Goal: Information Seeking & Learning: Learn about a topic

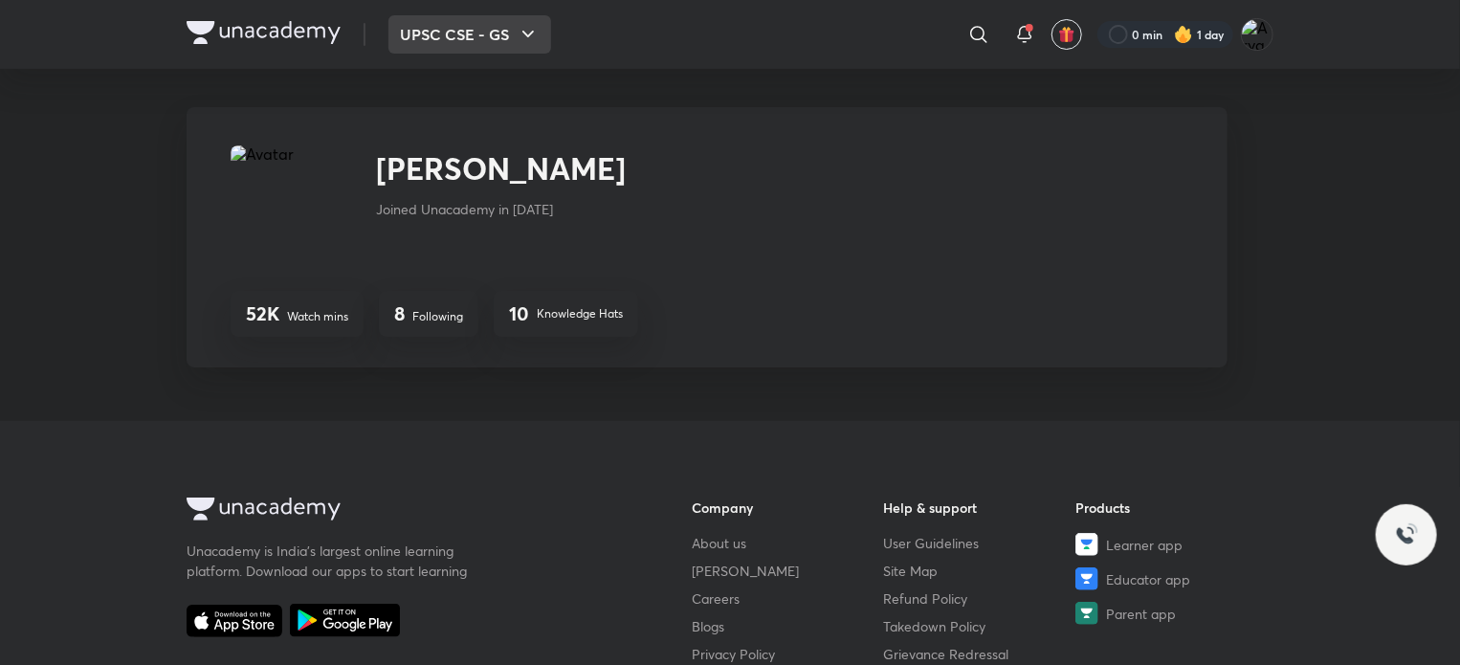
click at [487, 42] on button "UPSC CSE - GS" at bounding box center [469, 34] width 163 height 38
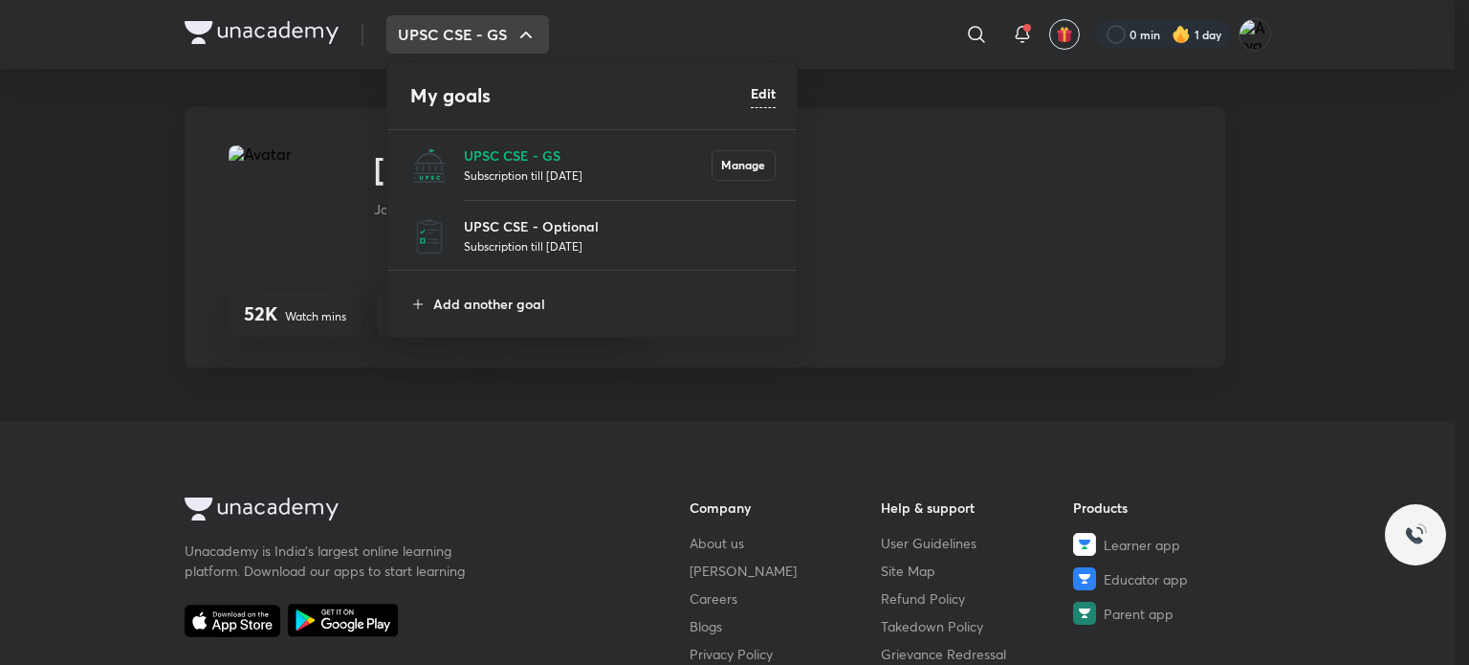
click at [531, 171] on p "Subscription till 21 May 2026" at bounding box center [588, 174] width 248 height 19
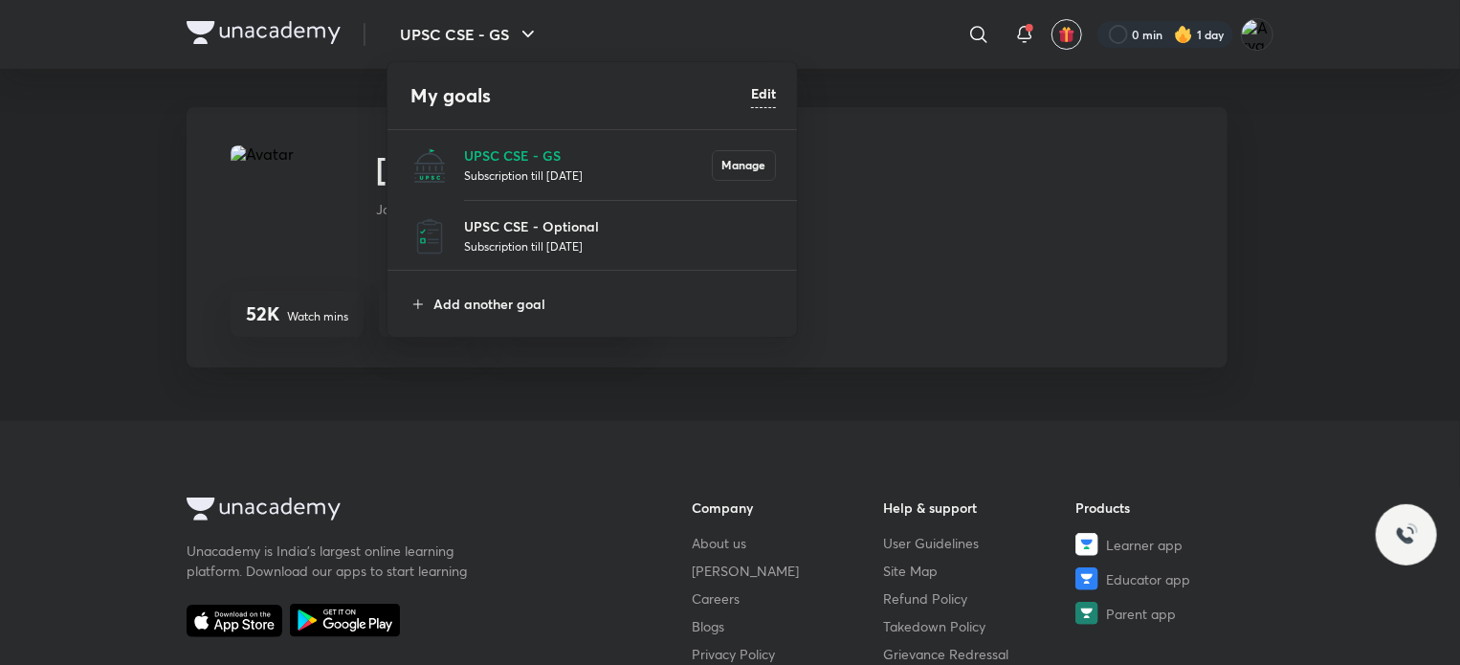
click at [531, 171] on p "Subscription till 21 May 2026" at bounding box center [588, 174] width 248 height 19
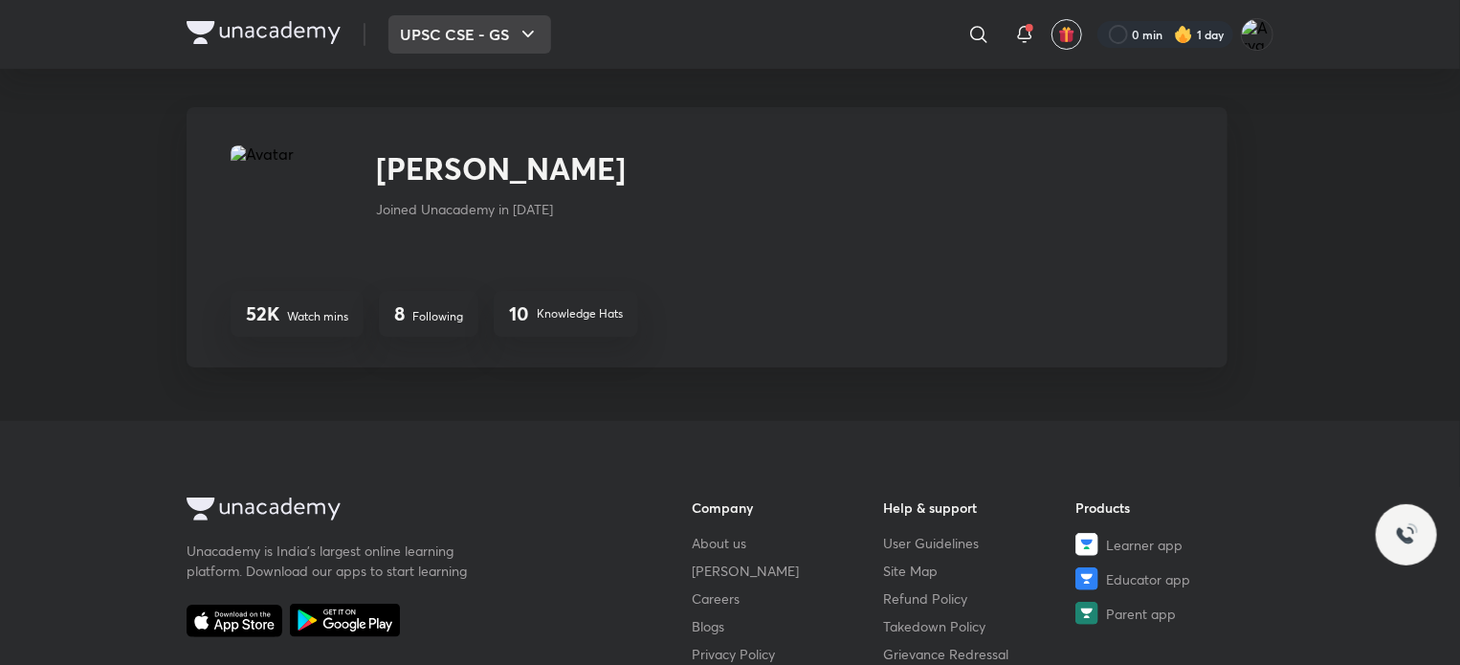
click at [445, 43] on button "UPSC CSE - GS" at bounding box center [469, 34] width 163 height 38
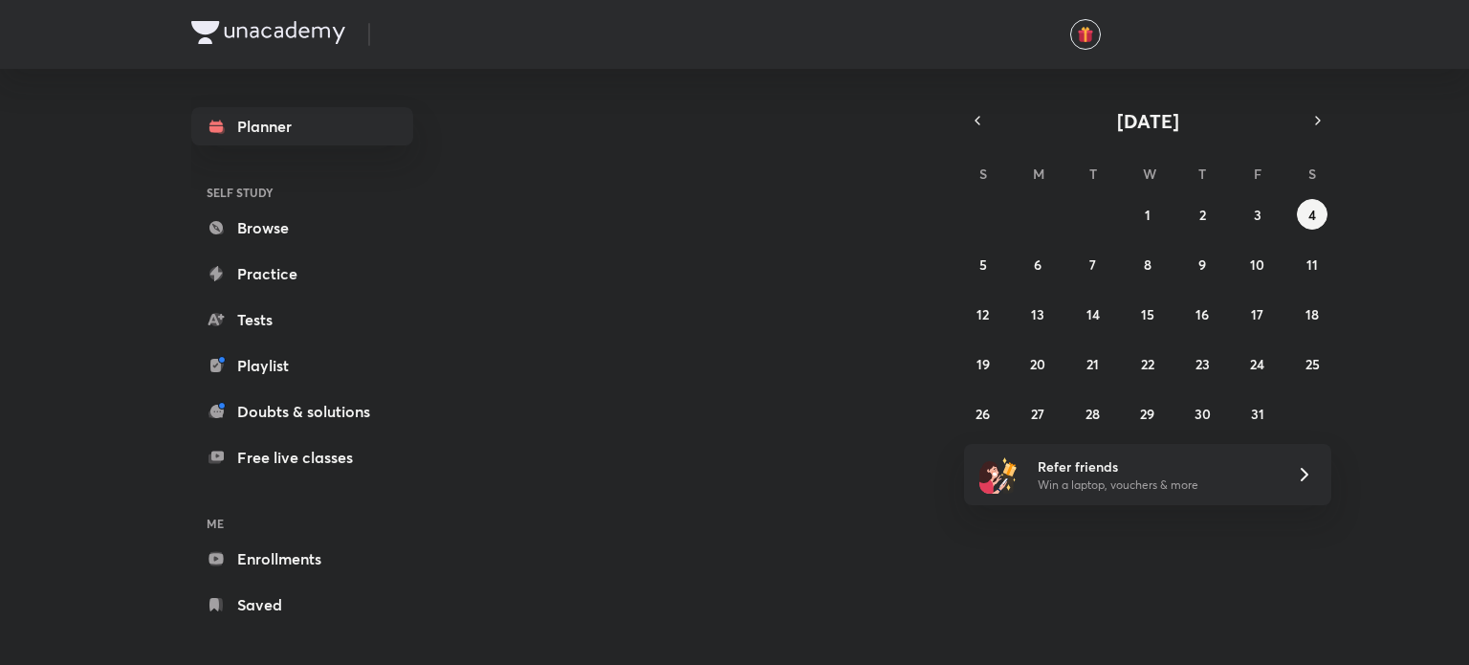
click at [578, 219] on div "Today October 2025 S M T W T F S 28 29 30 1 2 3 4 5 6 7 8 9 10 11 12 13 14 15 1…" at bounding box center [872, 359] width 811 height 581
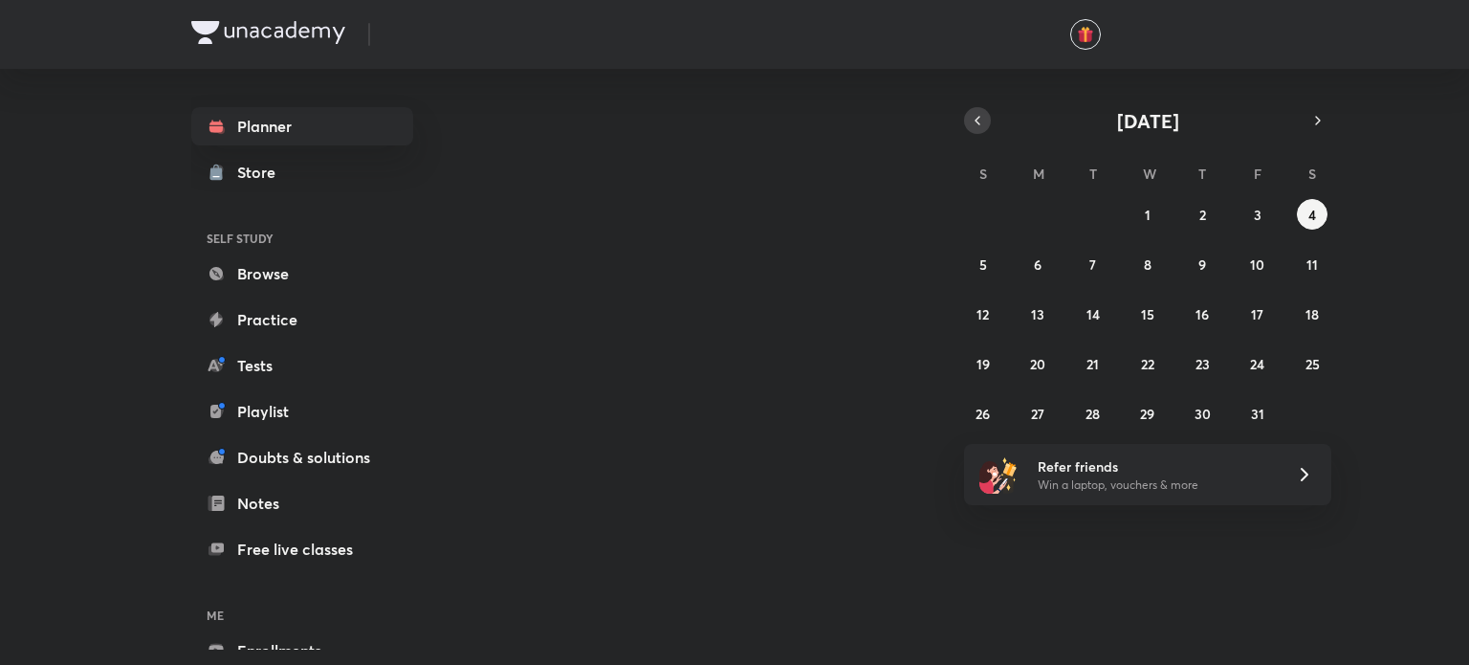
click at [973, 125] on icon "button" at bounding box center [977, 120] width 15 height 17
click at [1095, 252] on button "9" at bounding box center [1093, 264] width 31 height 31
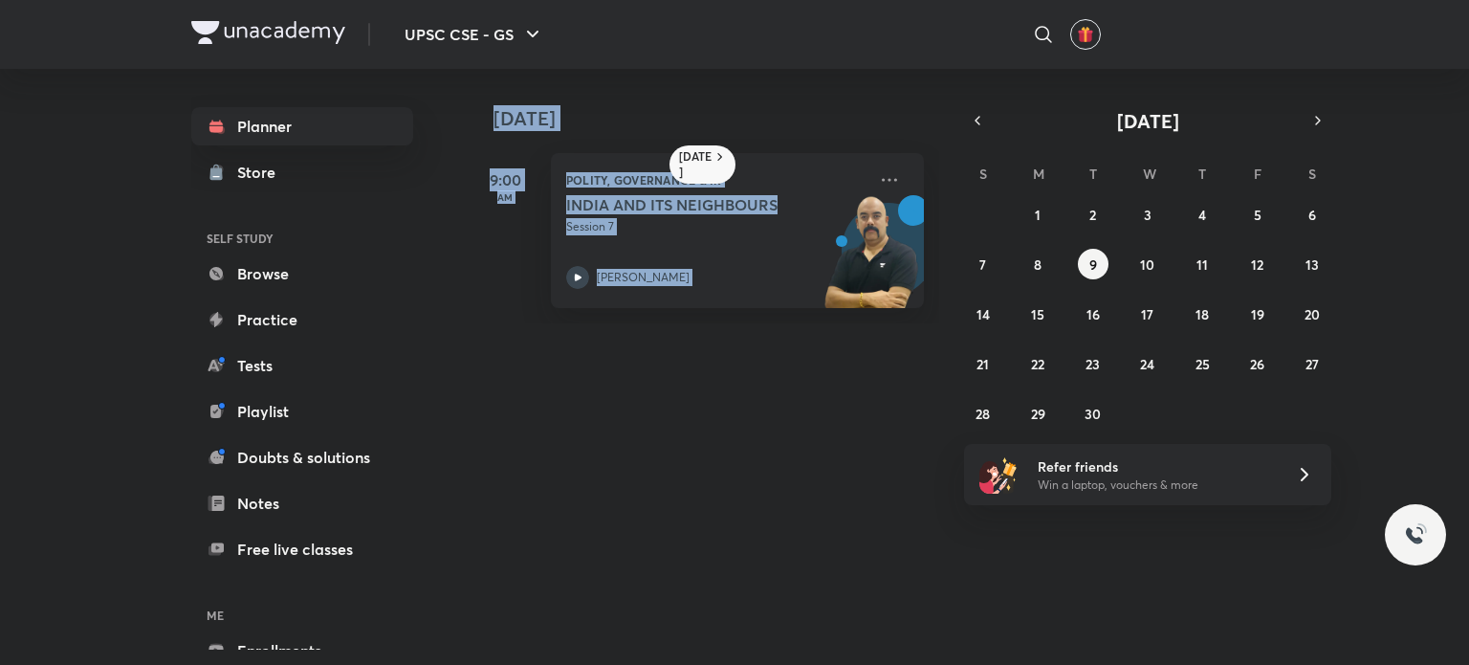
click at [888, 454] on div "Today 9 September 9:00 AM Polity, Governance & IR INDIA AND ITS NEIGHBOURS Sess…" at bounding box center [872, 359] width 811 height 581
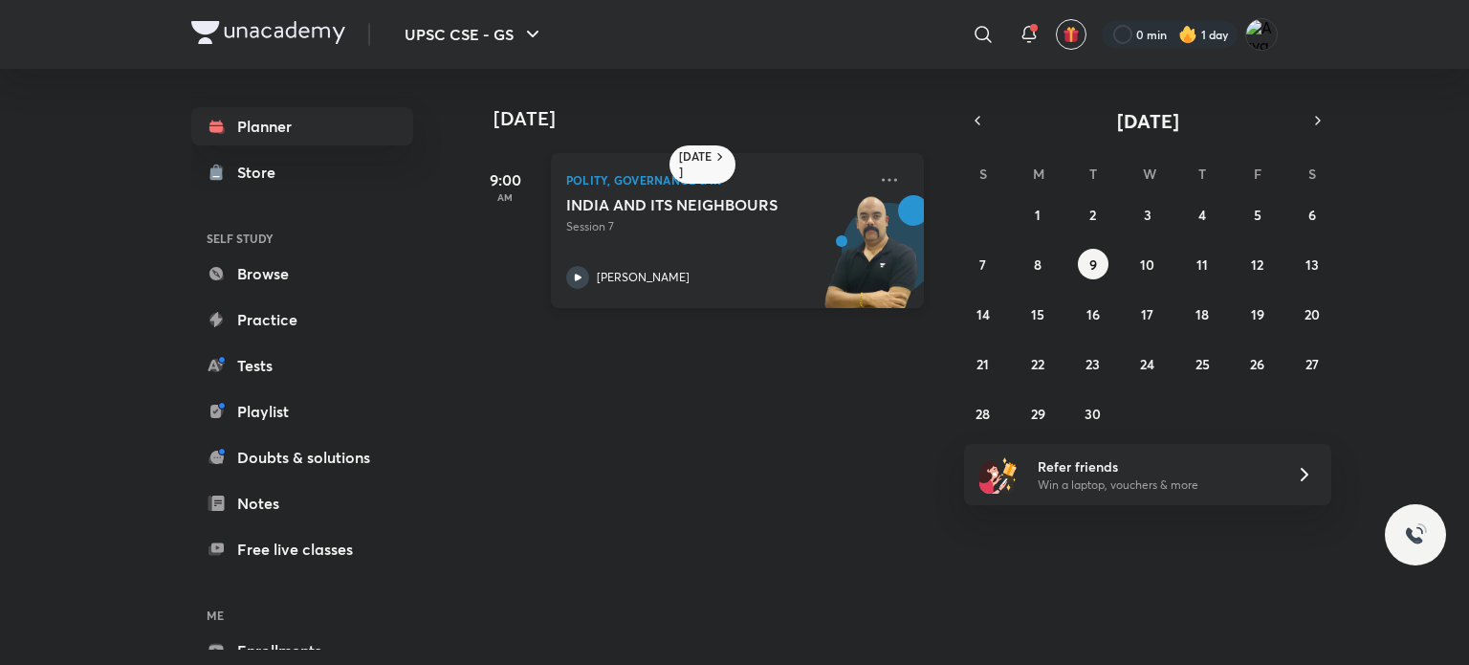
click at [744, 230] on p "Session 7" at bounding box center [716, 226] width 300 height 17
click at [1144, 271] on abbr "10" at bounding box center [1147, 264] width 14 height 18
click at [819, 222] on img at bounding box center [871, 261] width 105 height 132
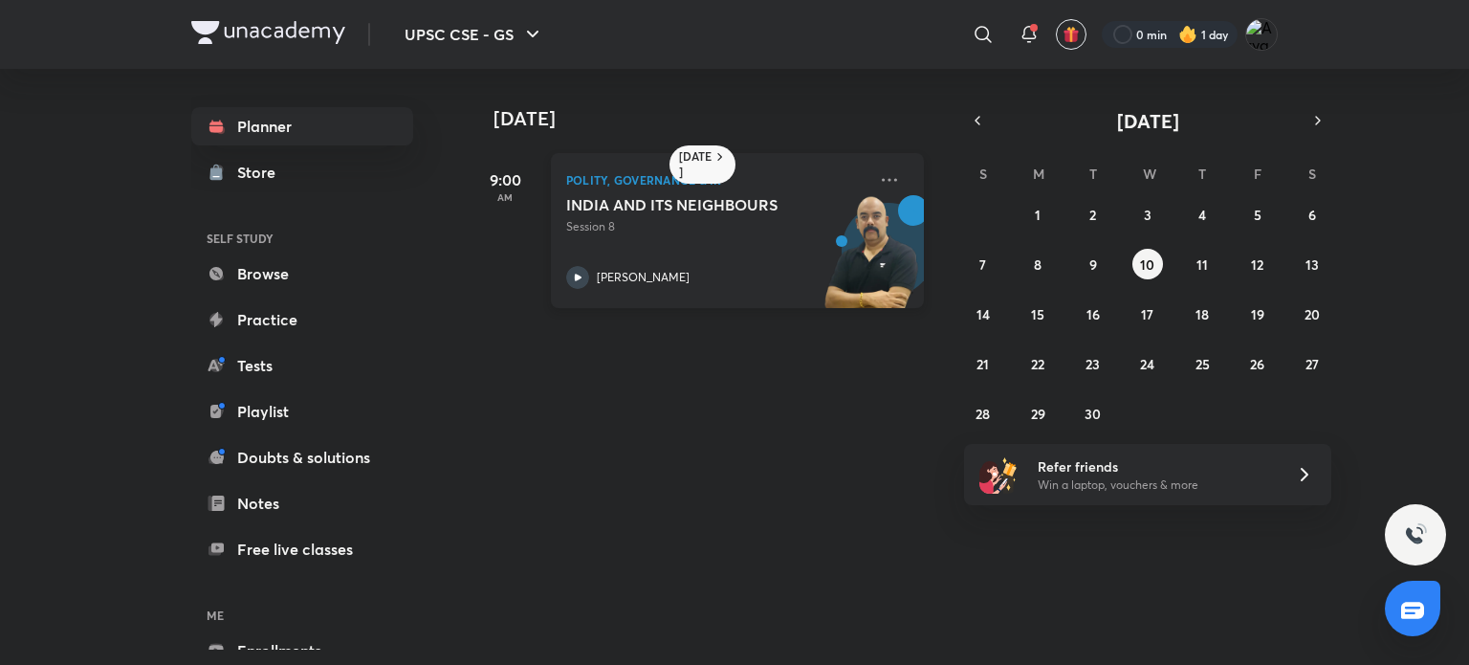
click at [819, 222] on img at bounding box center [871, 261] width 105 height 132
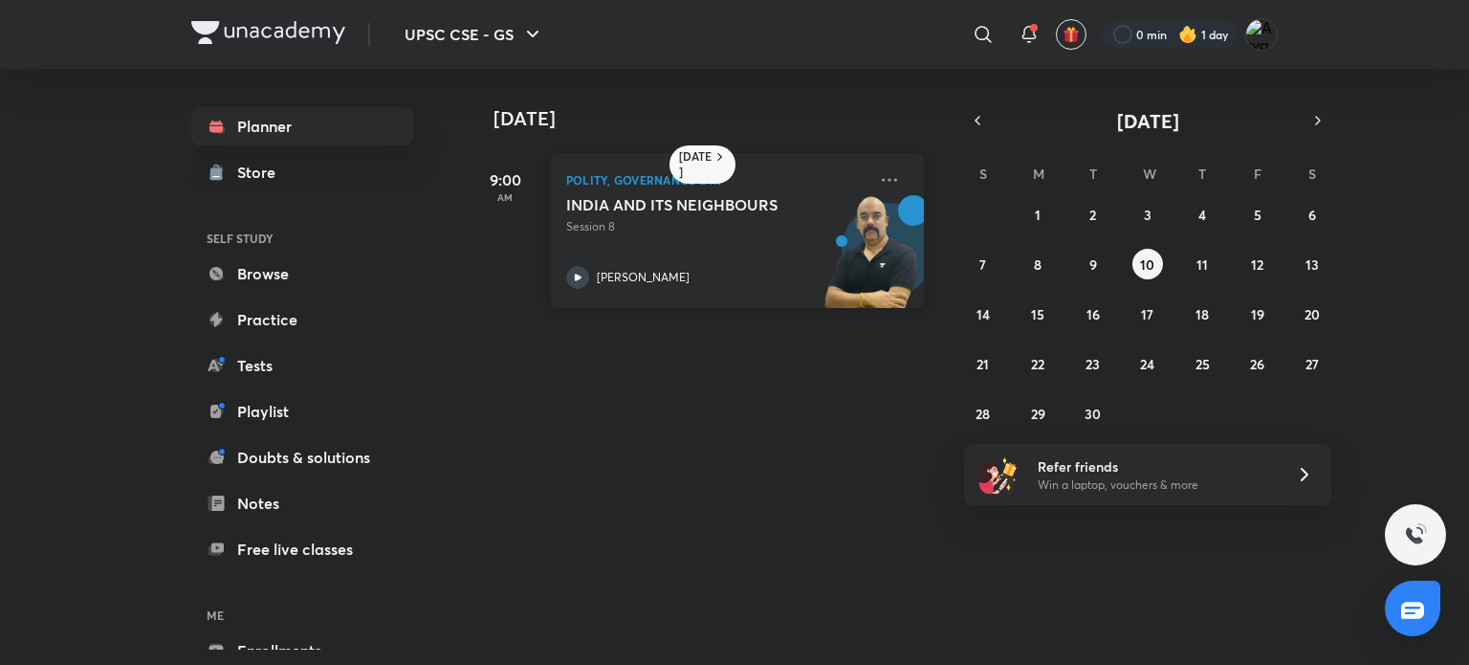
click at [819, 225] on img at bounding box center [871, 261] width 105 height 132
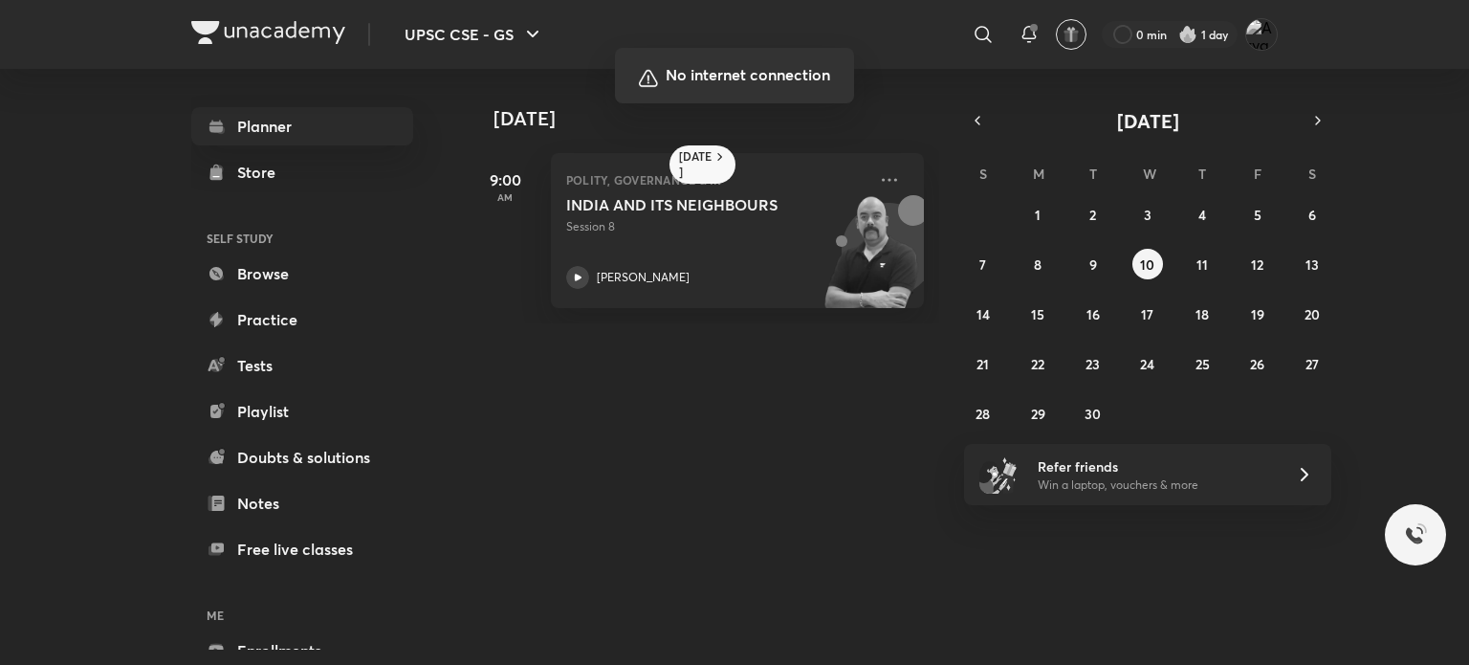
click at [1008, 398] on div at bounding box center [734, 332] width 1469 height 665
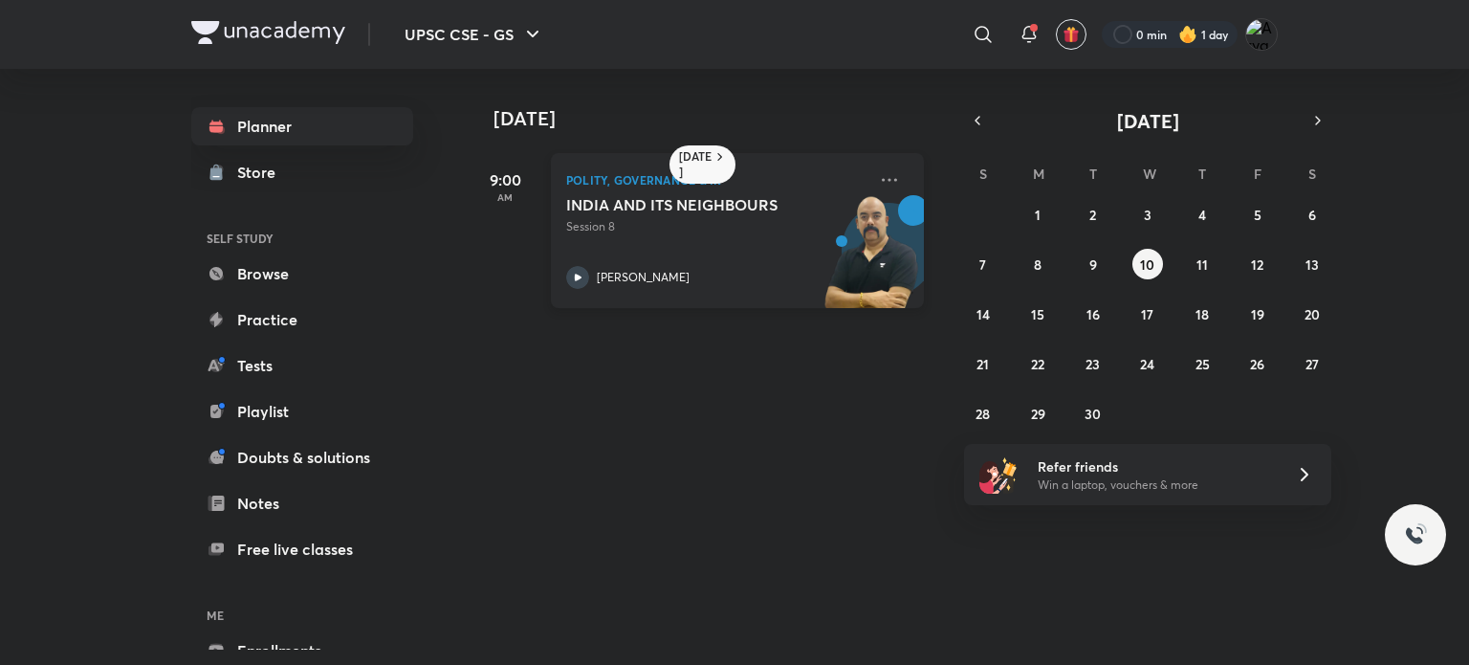
click at [674, 251] on div "INDIA AND ITS NEIGHBOURS Session 8 Dr Sidharth Arora" at bounding box center [716, 242] width 300 height 94
click at [683, 236] on div "INDIA AND ITS NEIGHBOURS Session 8 Dr Sidharth Arora" at bounding box center [716, 242] width 300 height 94
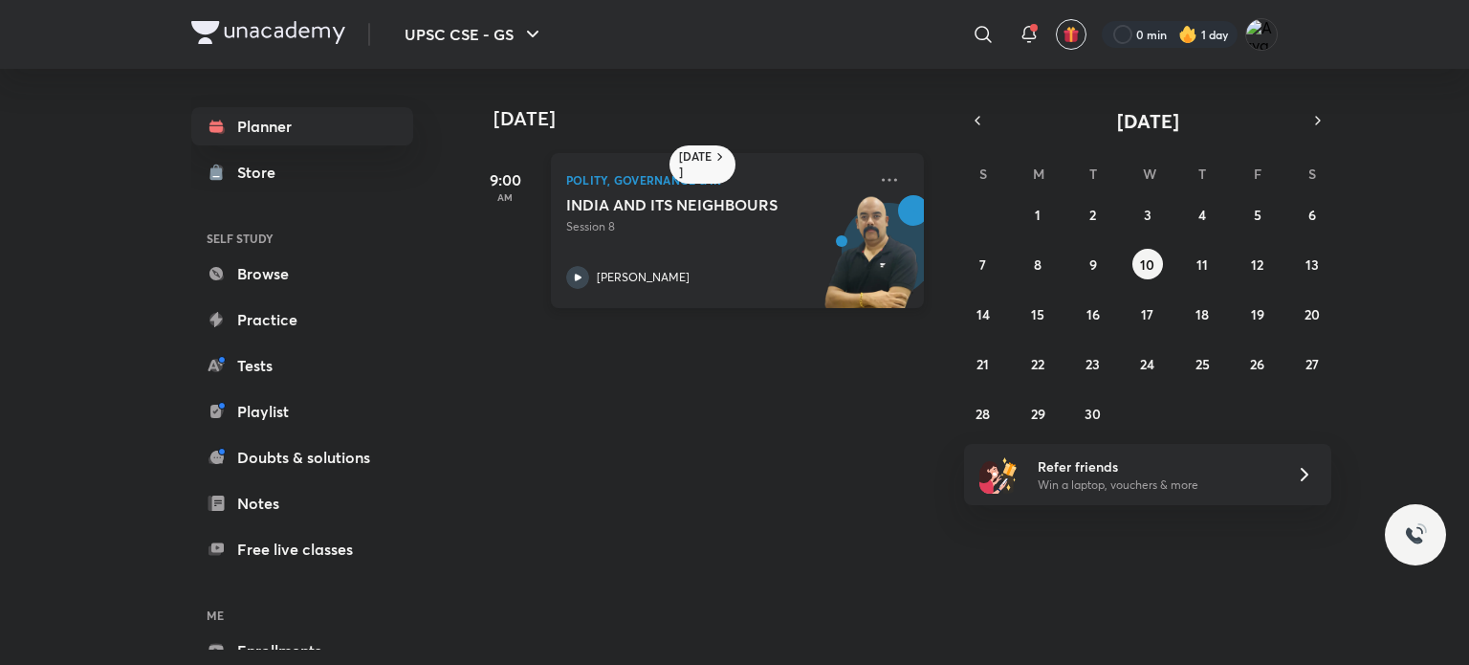
click at [683, 236] on div "INDIA AND ITS NEIGHBOURS Session 8 Dr Sidharth Arora" at bounding box center [716, 242] width 300 height 94
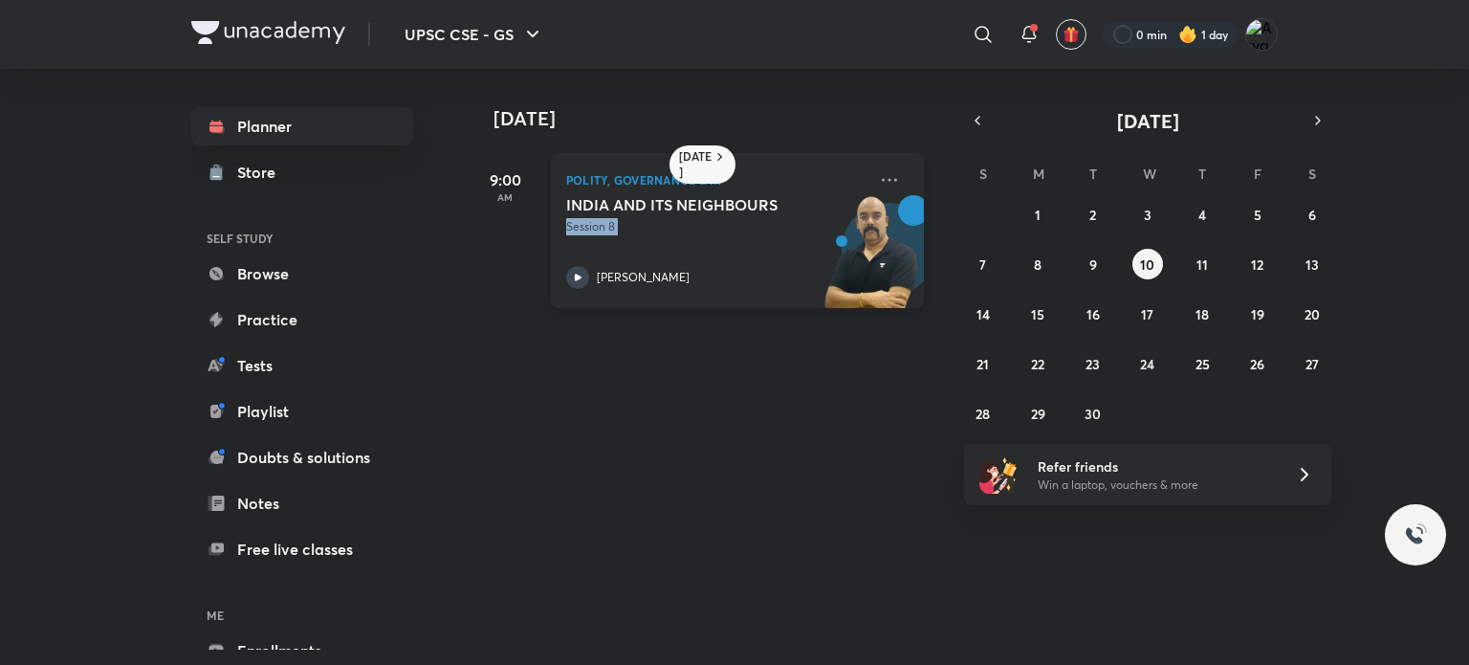
click at [683, 236] on div "INDIA AND ITS NEIGHBOURS Session 8 Dr Sidharth Arora" at bounding box center [716, 242] width 300 height 94
click at [704, 244] on div "INDIA AND ITS NEIGHBOURS Session 8 Dr Sidharth Arora" at bounding box center [716, 242] width 300 height 94
click at [704, 236] on div "INDIA AND ITS NEIGHBOURS Session 8 Dr Sidharth Arora" at bounding box center [716, 242] width 300 height 94
